Goal: Check status: Check status

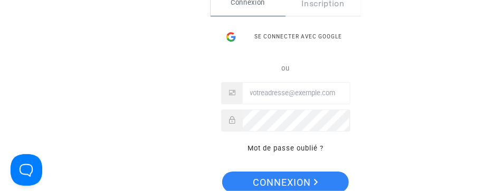
type input "[EMAIL_ADDRESS][DOMAIN_NAME]"
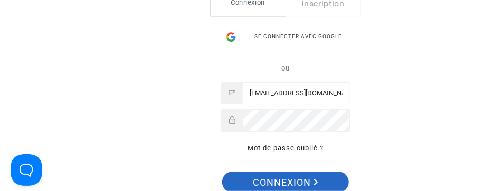
click at [263, 172] on span "Connexion" at bounding box center [285, 183] width 65 height 22
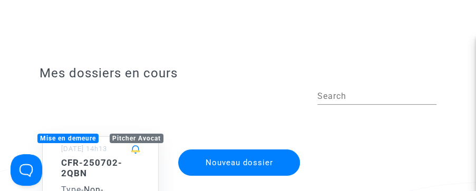
click at [101, 175] on h5 "CFR-250702-2QBN" at bounding box center [100, 169] width 79 height 22
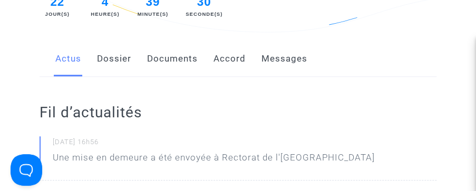
scroll to position [208, 0]
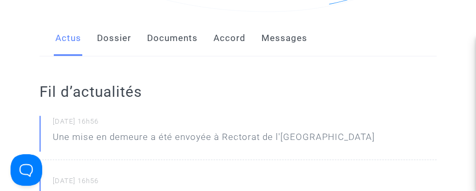
click at [290, 40] on link "Messages" at bounding box center [285, 38] width 46 height 35
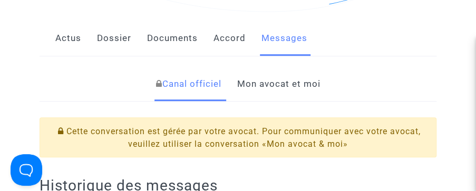
click at [277, 86] on link "Mon avocat et moi" at bounding box center [278, 84] width 83 height 35
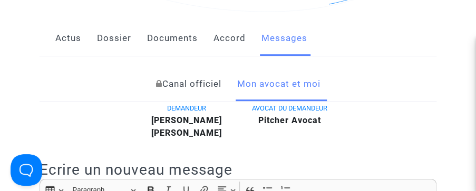
click at [202, 79] on link "Canal officiel" at bounding box center [188, 84] width 65 height 35
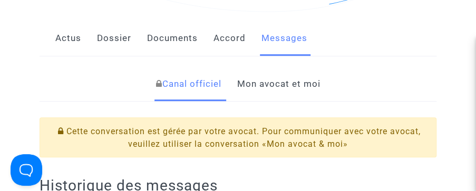
click at [420, 48] on div "Actus Dossier Documents Accord Messages" at bounding box center [238, 38] width 397 height 35
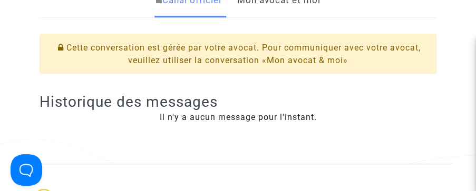
scroll to position [271, 0]
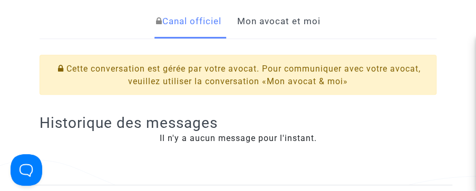
click at [278, 20] on link "Mon avocat et moi" at bounding box center [278, 21] width 83 height 35
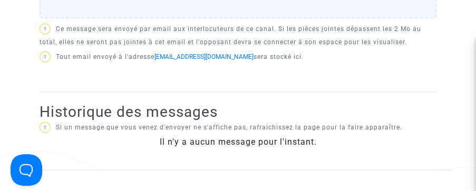
scroll to position [543, 0]
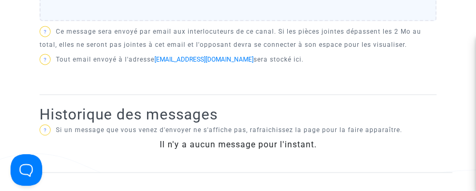
click at [0, 0] on input "Faites glisser vos fichiers ici ou cliquez dans le carré bleu pour téléverser v…" at bounding box center [0, 0] width 0 height 0
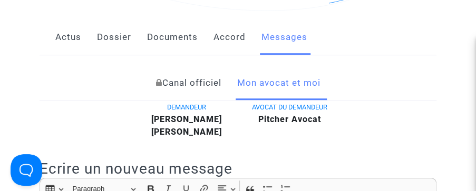
scroll to position [208, 0]
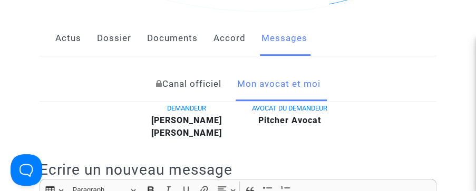
click at [225, 37] on link "Accord" at bounding box center [230, 38] width 32 height 35
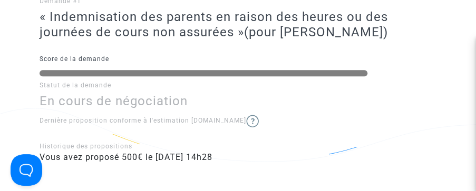
scroll to position [208, 0]
